Goal: Task Accomplishment & Management: Use online tool/utility

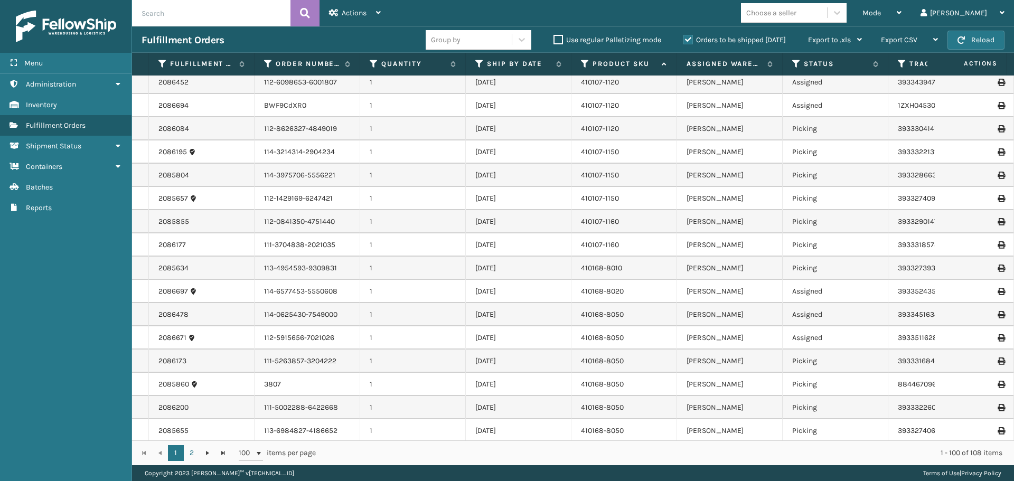
scroll to position [634, 0]
click at [793, 62] on icon at bounding box center [796, 64] width 8 height 10
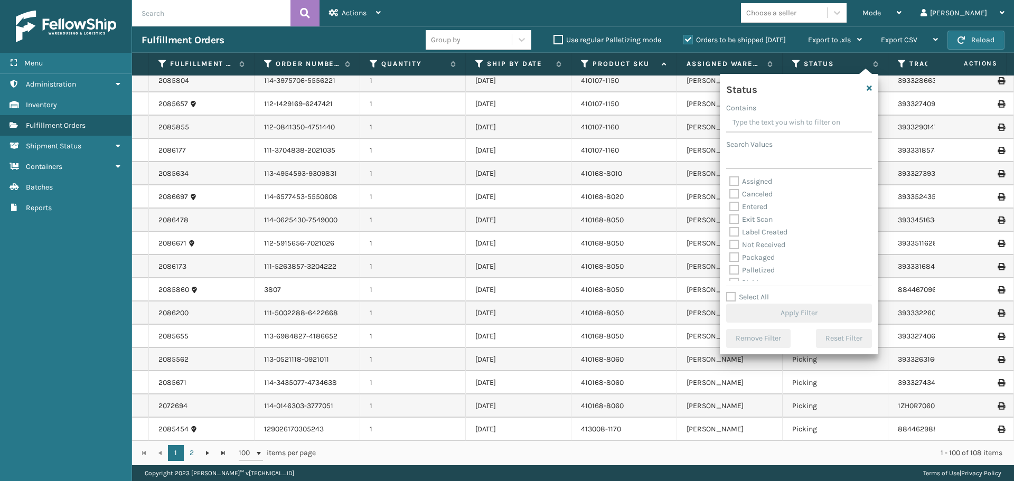
click at [731, 180] on label "Assigned" at bounding box center [750, 181] width 43 height 9
click at [730, 180] on input "Assigned" at bounding box center [729, 178] width 1 height 7
checkbox input "true"
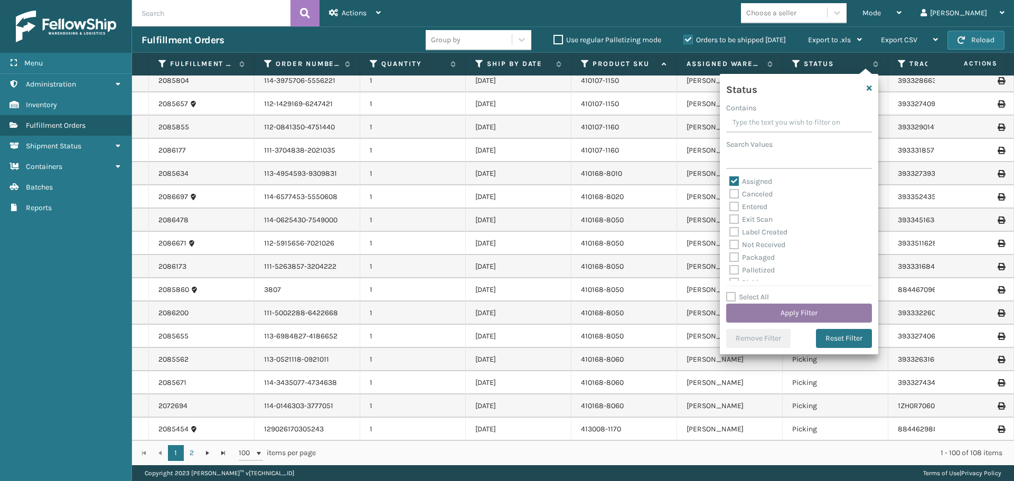
click at [765, 313] on button "Apply Filter" at bounding box center [799, 313] width 146 height 19
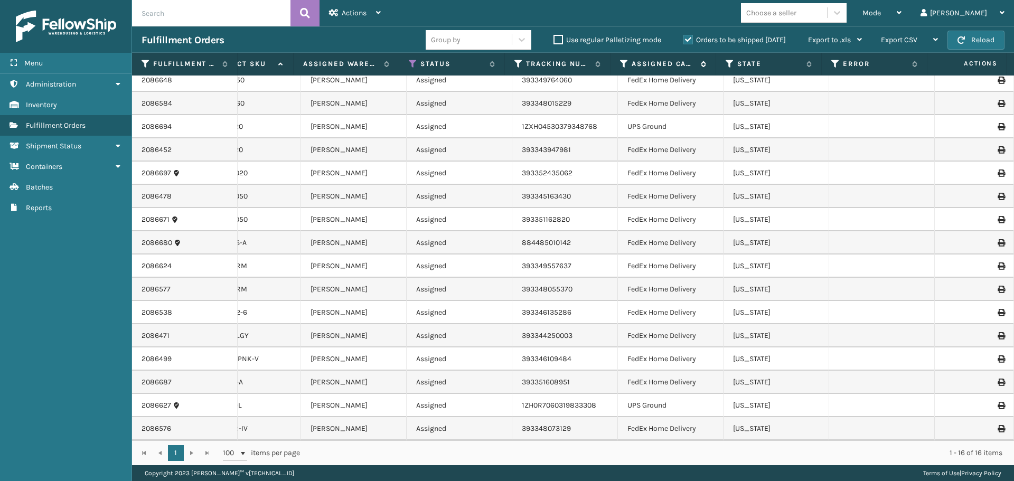
scroll to position [15, 384]
click at [624, 60] on icon at bounding box center [624, 64] width 8 height 10
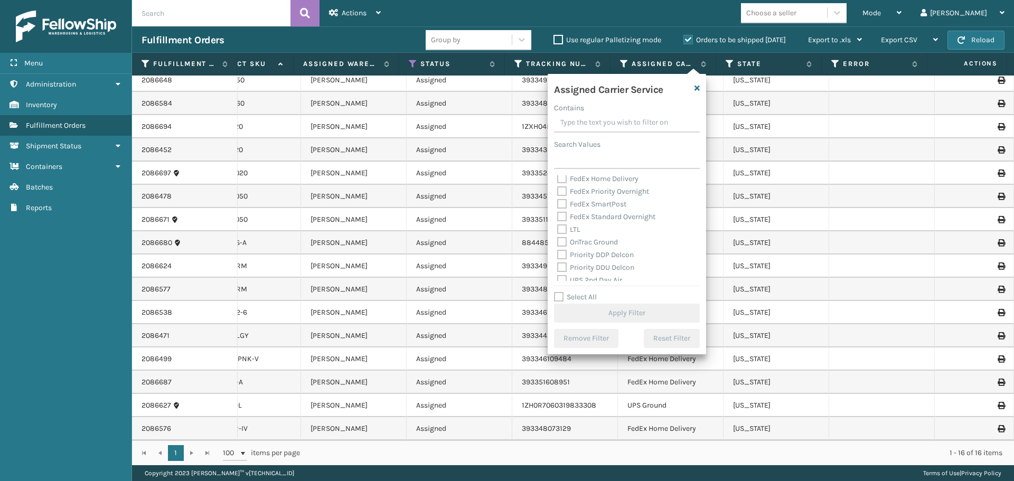
scroll to position [53, 0]
click at [562, 217] on label "FedEx Ground" at bounding box center [586, 217] width 58 height 9
click at [558, 217] on input "FedEx Ground" at bounding box center [557, 214] width 1 height 7
checkbox input "true"
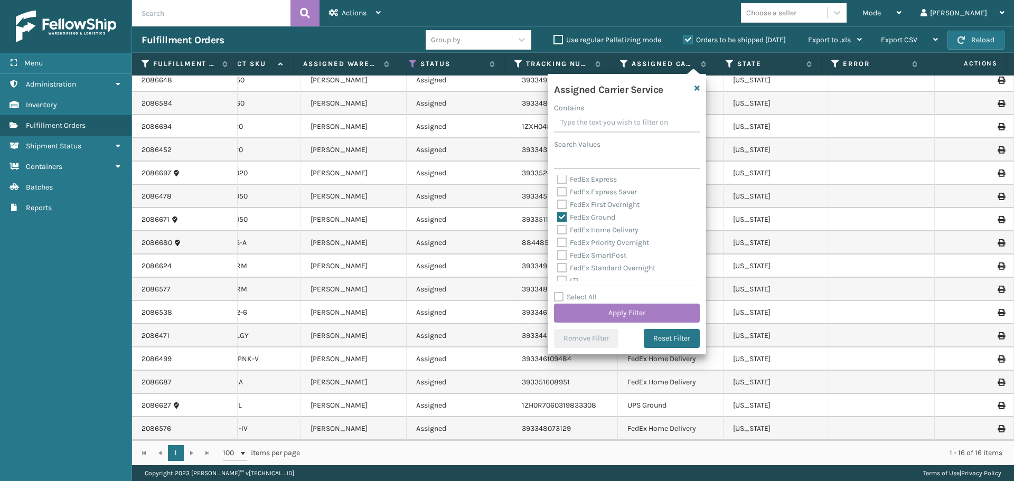
click at [562, 229] on label "FedEx Home Delivery" at bounding box center [597, 230] width 81 height 9
click at [558, 229] on input "FedEx Home Delivery" at bounding box center [557, 227] width 1 height 7
checkbox input "true"
click at [633, 305] on button "Apply Filter" at bounding box center [627, 313] width 146 height 19
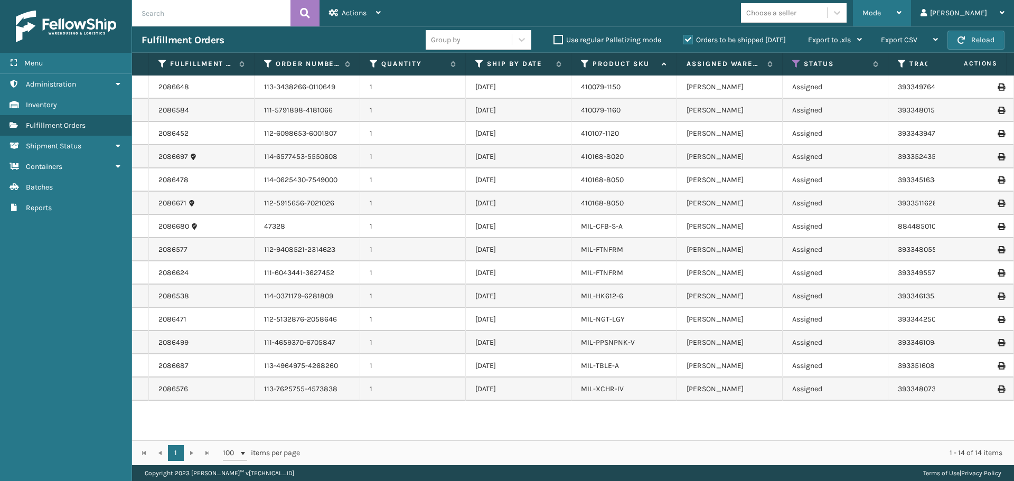
click at [902, 18] on div "Mode" at bounding box center [881, 13] width 39 height 26
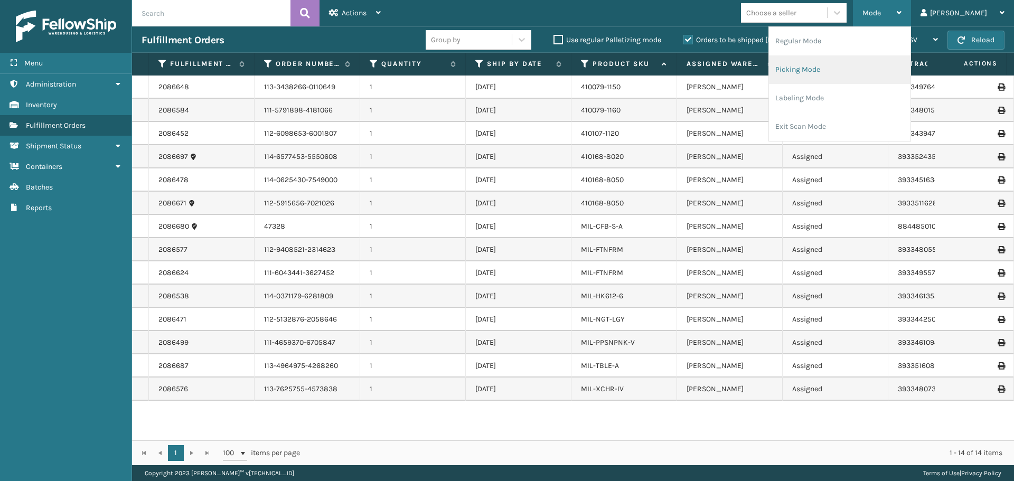
click at [818, 68] on li "Picking Mode" at bounding box center [840, 69] width 142 height 29
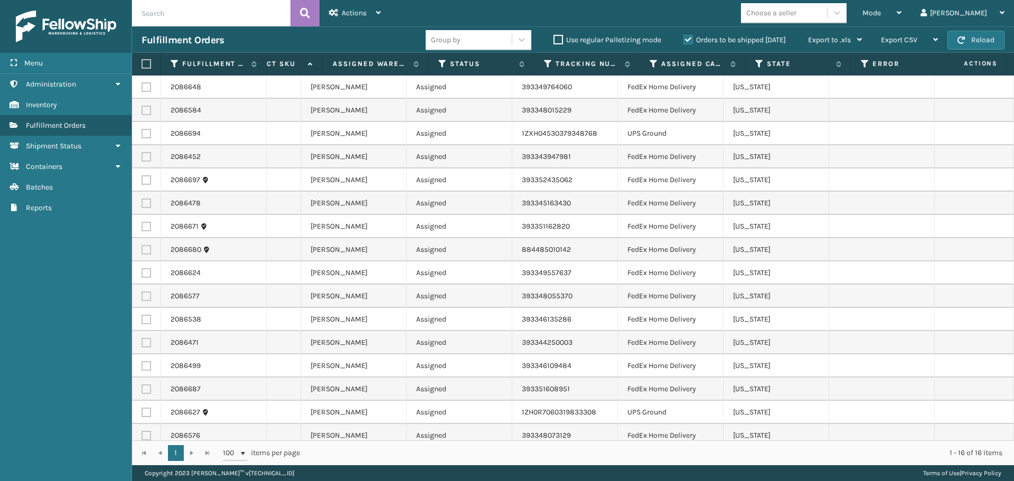
scroll to position [0, 412]
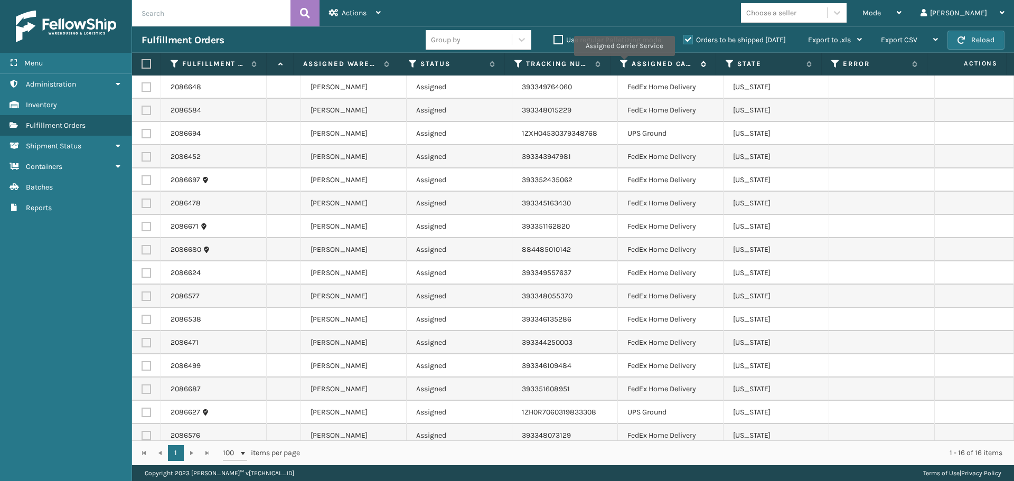
click at [624, 63] on icon at bounding box center [624, 64] width 8 height 10
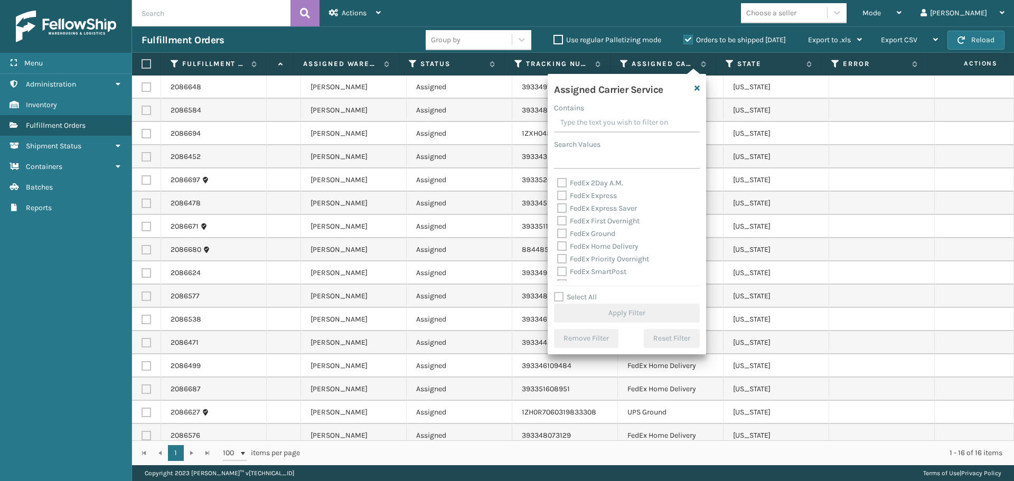
scroll to position [53, 0]
click at [566, 221] on label "FedEx Ground" at bounding box center [586, 217] width 58 height 9
click at [558, 218] on input "FedEx Ground" at bounding box center [557, 214] width 1 height 7
checkbox input "true"
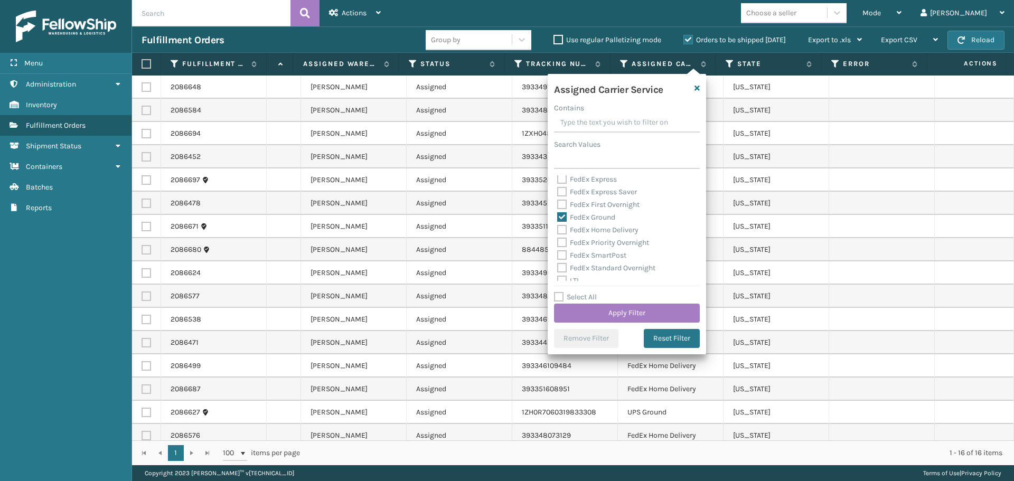
click at [565, 229] on label "FedEx Home Delivery" at bounding box center [597, 230] width 81 height 9
click at [558, 229] on input "FedEx Home Delivery" at bounding box center [557, 227] width 1 height 7
checkbox input "true"
click at [617, 311] on button "Apply Filter" at bounding box center [627, 313] width 146 height 19
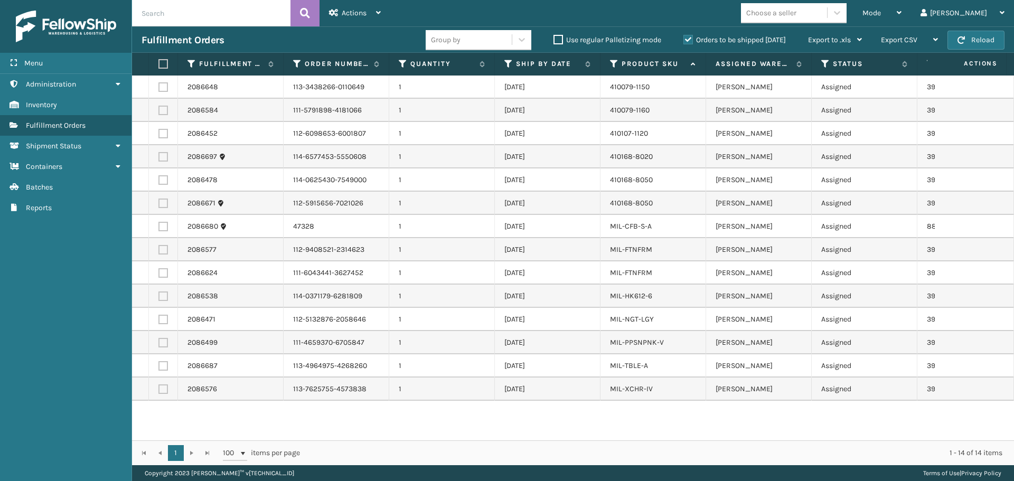
click at [160, 70] on th at bounding box center [163, 64] width 29 height 23
click at [163, 63] on label at bounding box center [161, 64] width 6 height 10
click at [159, 63] on input "checkbox" at bounding box center [158, 64] width 1 height 7
checkbox input "true"
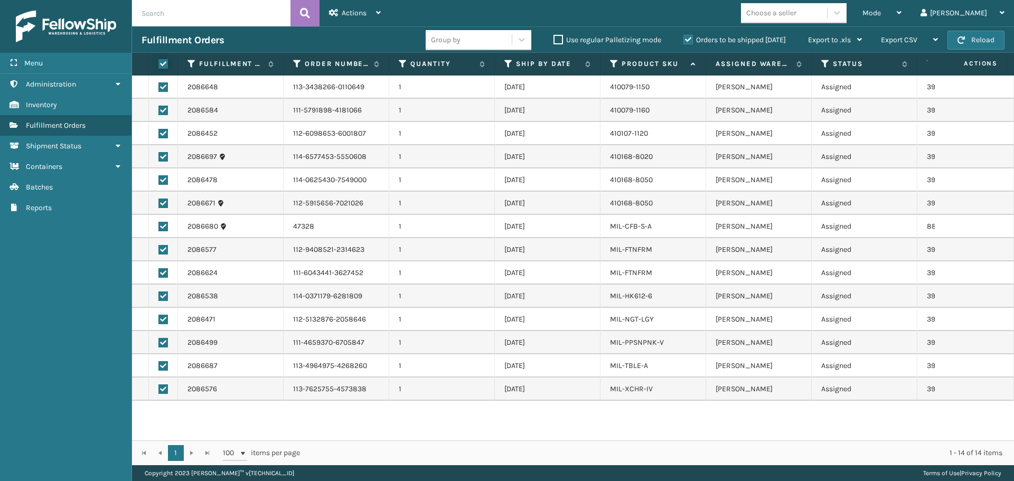
checkbox input "true"
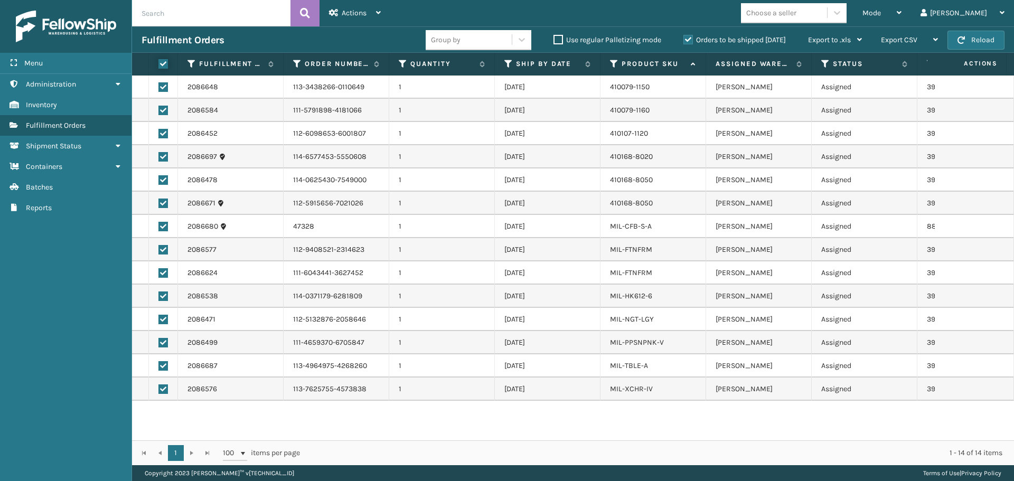
checkbox input "true"
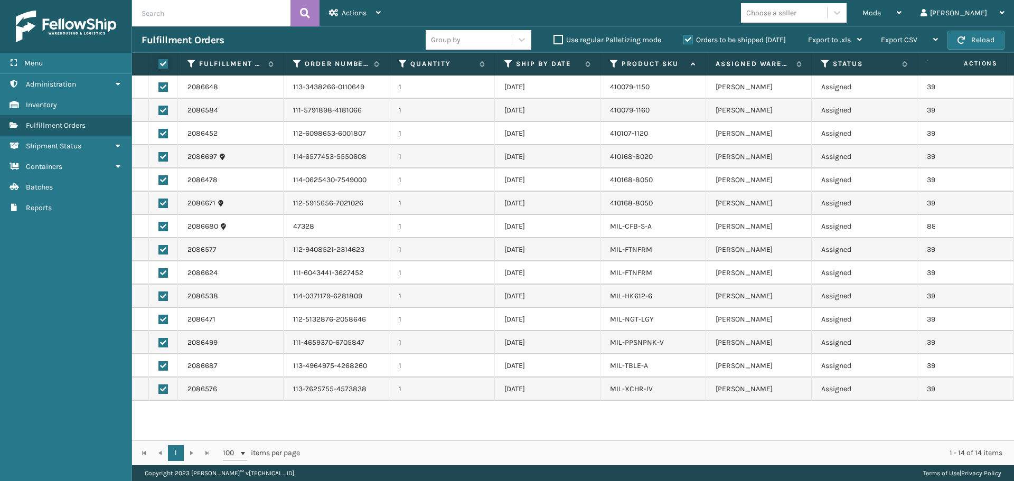
checkbox input "true"
click at [388, 16] on div "Actions Settings Remove All Filters Export Labels Create Picking Batch" at bounding box center [355, 13] width 71 height 26
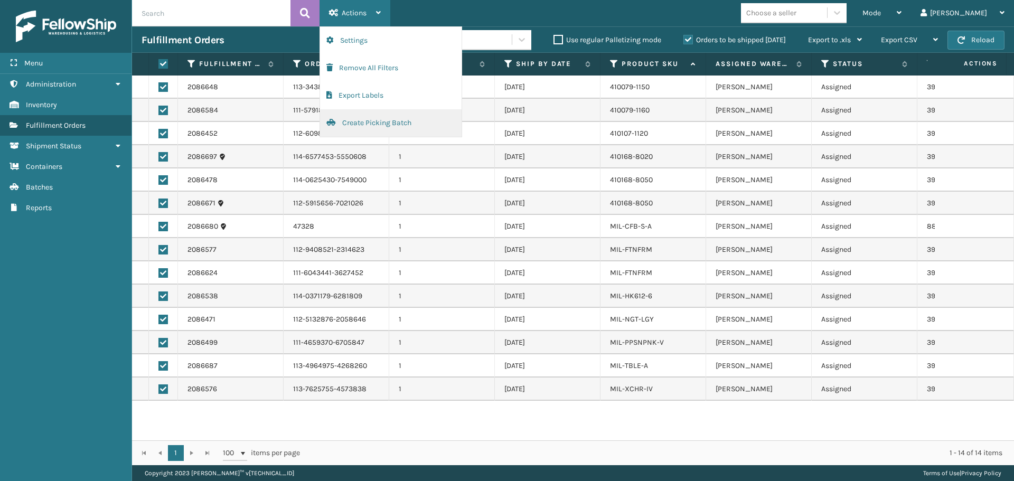
click at [386, 124] on button "Create Picking Batch" at bounding box center [391, 122] width 142 height 27
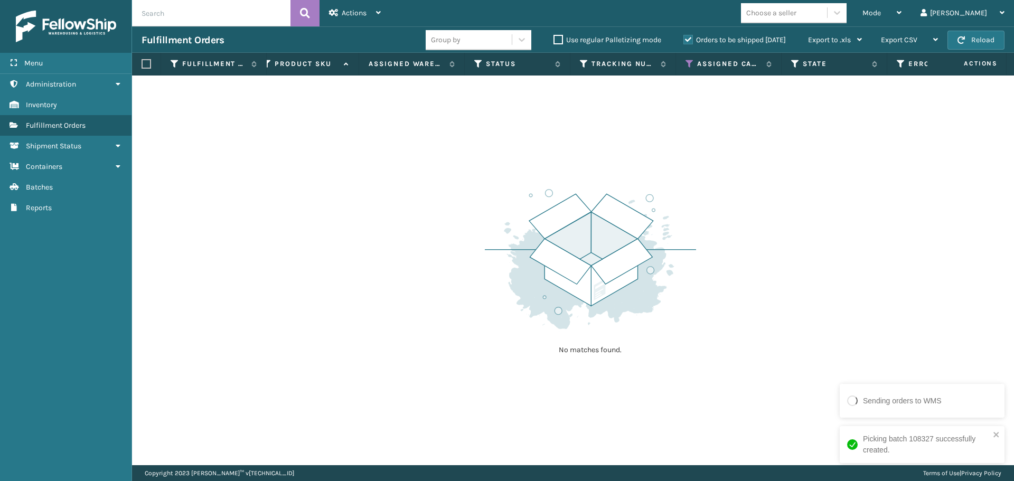
scroll to position [0, 396]
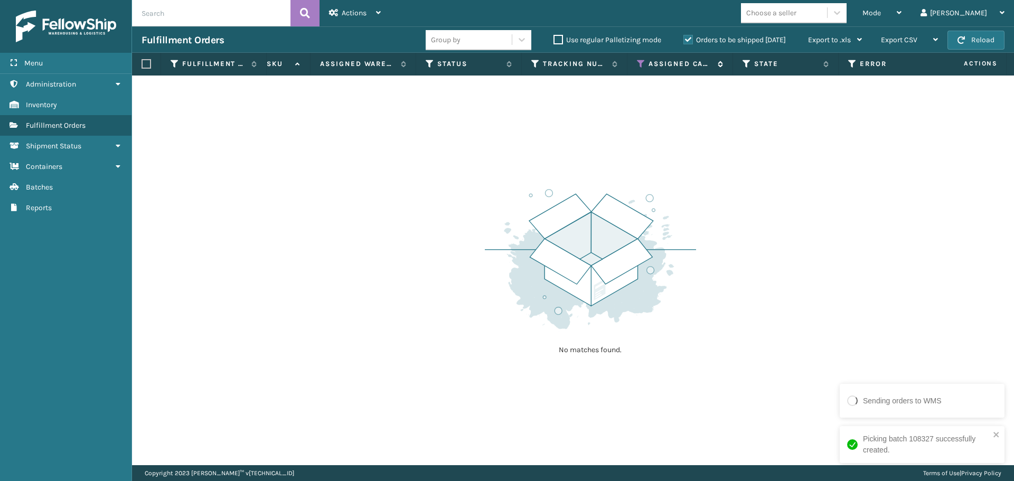
click at [641, 62] on icon at bounding box center [641, 64] width 8 height 10
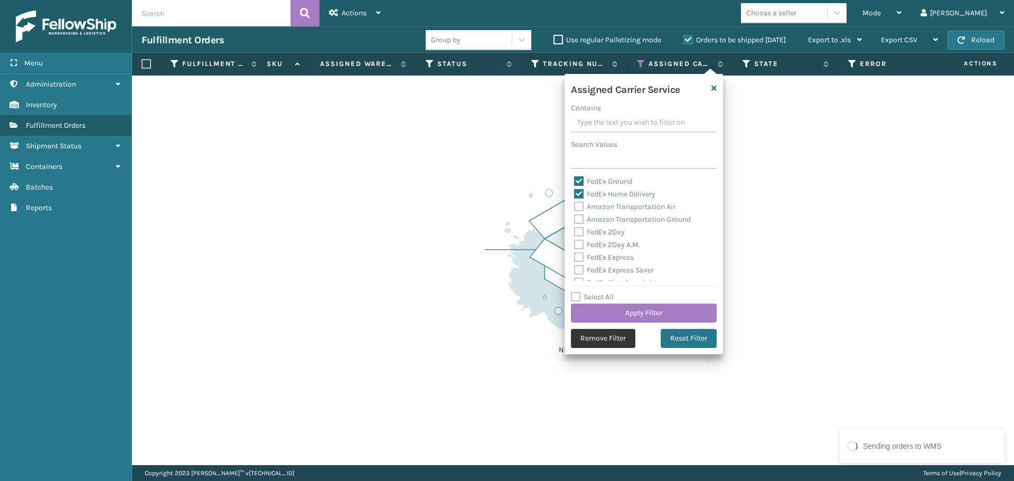
click at [606, 334] on button "Remove Filter" at bounding box center [603, 338] width 64 height 19
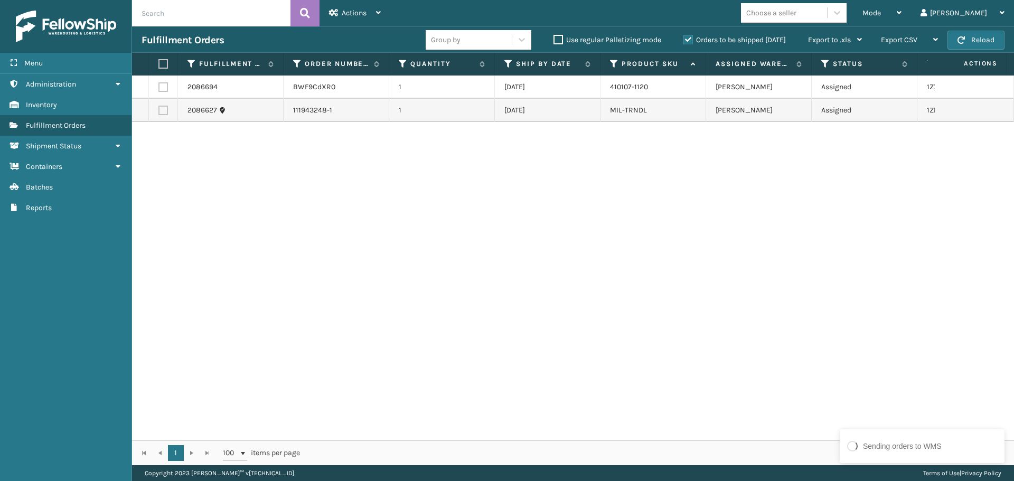
click at [158, 70] on th at bounding box center [163, 64] width 29 height 23
click at [170, 62] on th at bounding box center [163, 64] width 29 height 23
click at [165, 65] on label at bounding box center [161, 64] width 6 height 10
click at [159, 65] on input "checkbox" at bounding box center [158, 64] width 1 height 7
checkbox input "true"
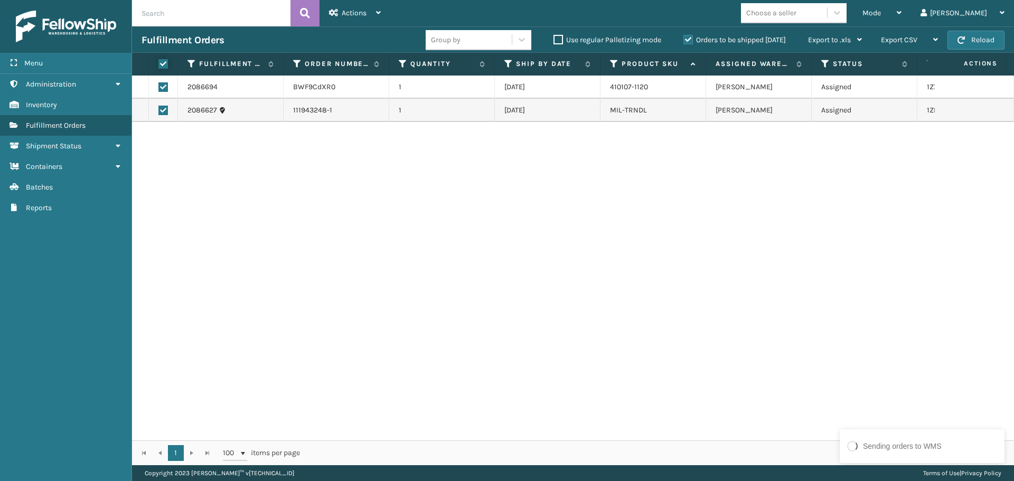
checkbox input "true"
click at [379, 16] on icon at bounding box center [378, 12] width 5 height 7
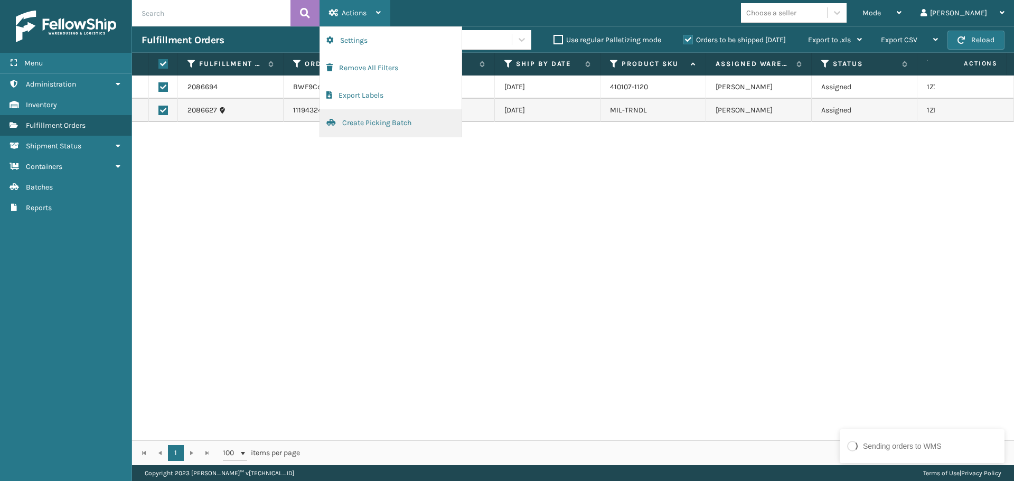
click at [380, 120] on button "Create Picking Batch" at bounding box center [391, 122] width 142 height 27
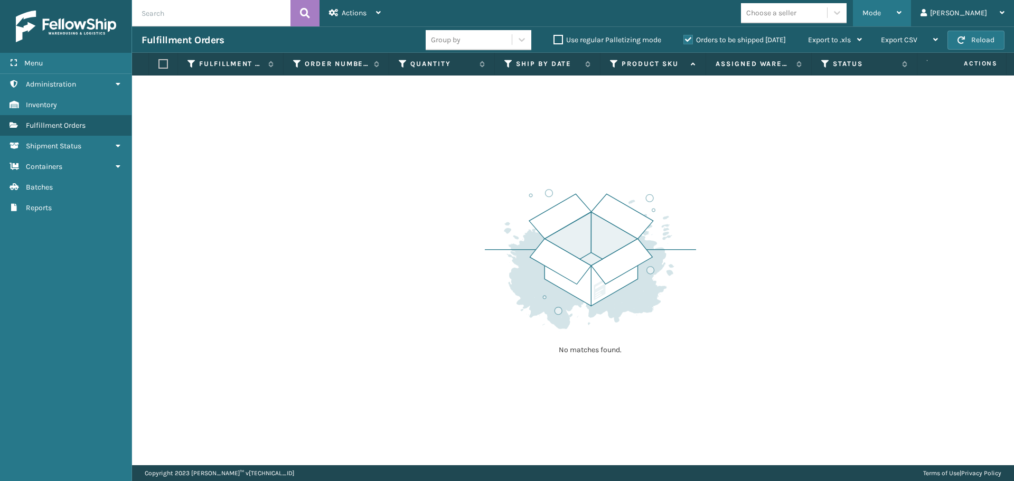
click at [911, 15] on div "Mode Regular Mode Picking Mode Labeling Mode Exit Scan Mode" at bounding box center [882, 13] width 58 height 26
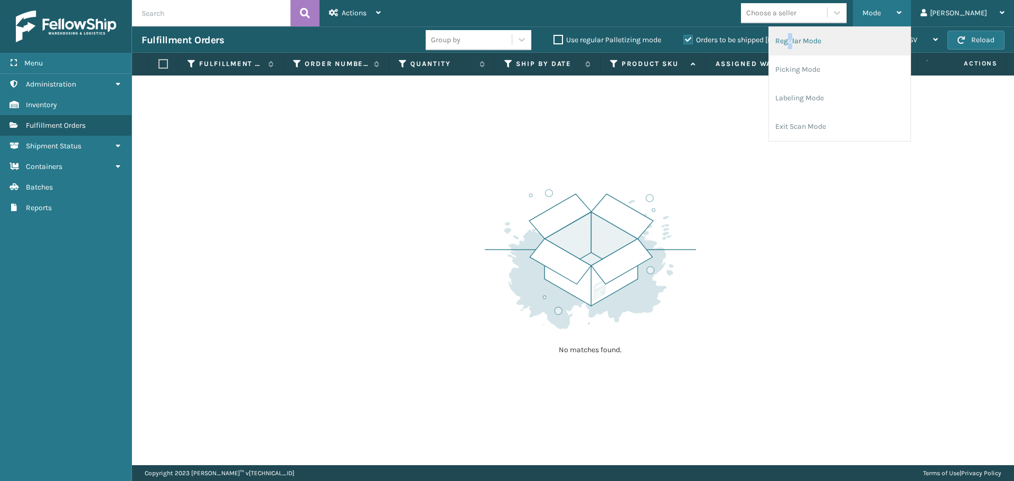
click at [822, 36] on li "Regular Mode" at bounding box center [840, 41] width 142 height 29
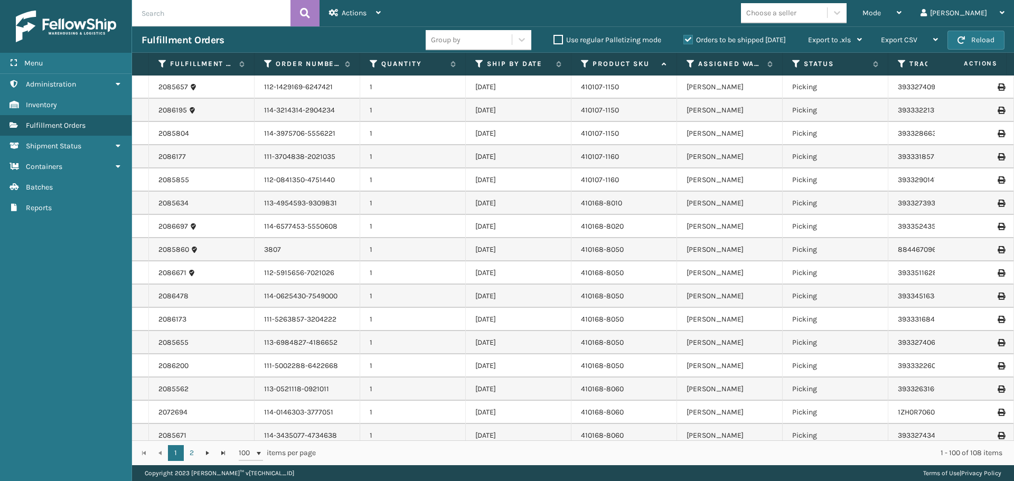
scroll to position [594, 0]
